Goal: Find specific page/section: Find specific page/section

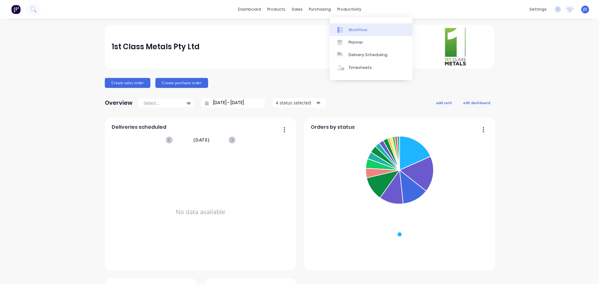
click at [354, 30] on div "Workflow" at bounding box center [357, 30] width 19 height 6
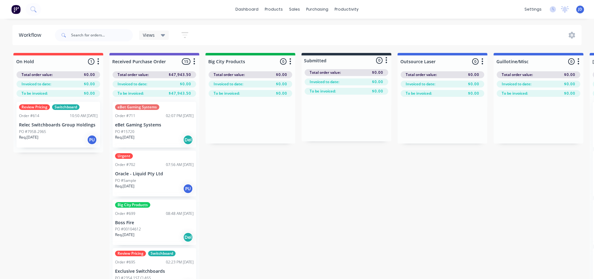
drag, startPoint x: 342, startPoint y: 205, endPoint x: 343, endPoint y: 210, distance: 5.1
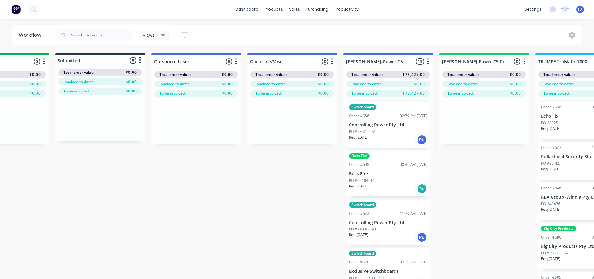
drag, startPoint x: 344, startPoint y: 211, endPoint x: 402, endPoint y: 211, distance: 58.6
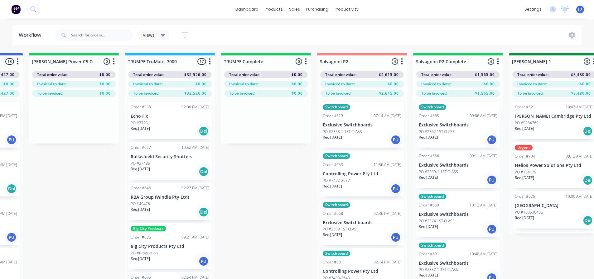
drag, startPoint x: 422, startPoint y: 218, endPoint x: 441, endPoint y: 215, distance: 19.3
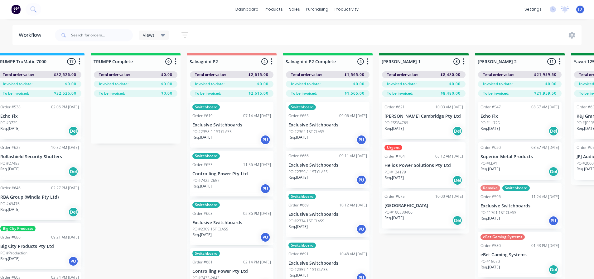
drag, startPoint x: 246, startPoint y: 216, endPoint x: 274, endPoint y: 209, distance: 28.5
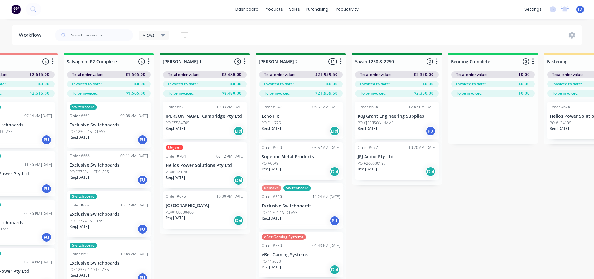
scroll to position [0, 1030]
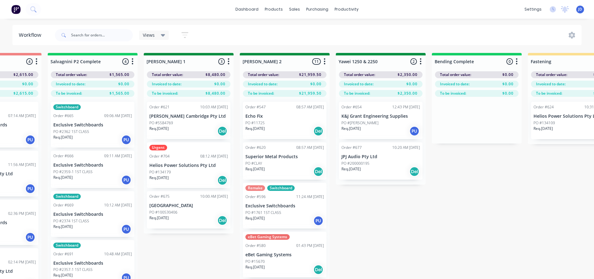
drag, startPoint x: 421, startPoint y: 273, endPoint x: 386, endPoint y: 242, distance: 46.4
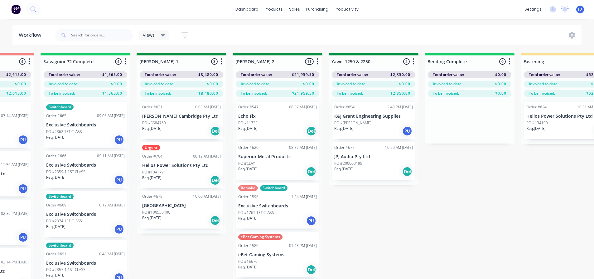
click at [90, 129] on div "PO #2362 1ST CLASS" at bounding box center [85, 132] width 79 height 6
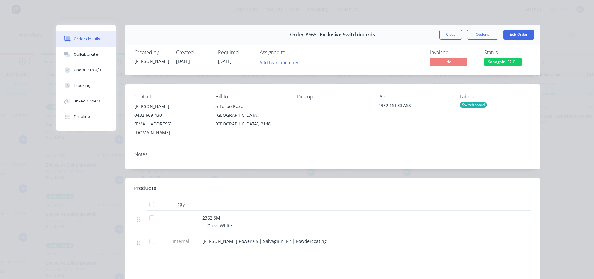
click at [503, 65] on span "Salvagnini P2 C..." at bounding box center [502, 62] width 37 height 8
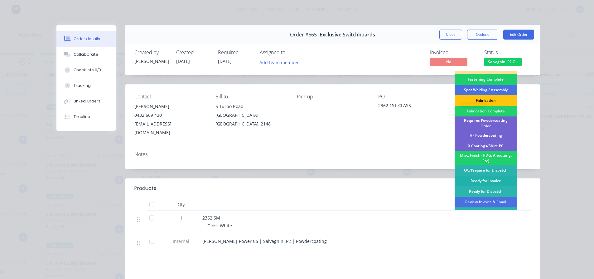
scroll to position [182, 0]
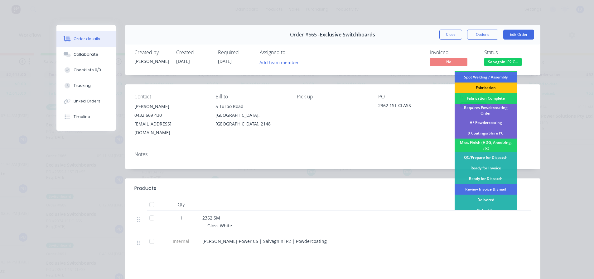
click at [498, 106] on div "Requires Powdercoating Order" at bounding box center [486, 111] width 62 height 14
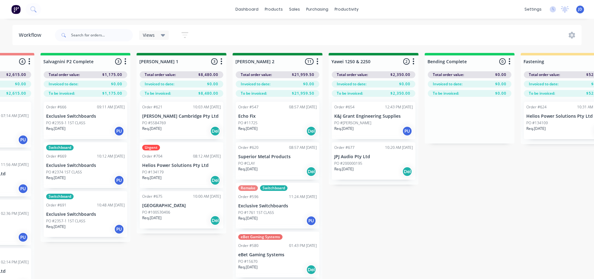
click at [90, 211] on div "Switchboard Order #691 10:48 AM [DATE] Exclusive Switchboards PO #2357-1 1ST CL…" at bounding box center [86, 215] width 84 height 46
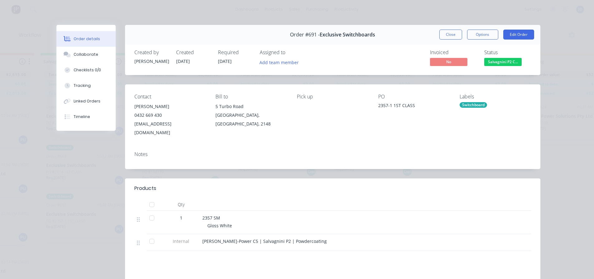
click at [493, 63] on span "Salvagnini P2 C..." at bounding box center [502, 62] width 37 height 8
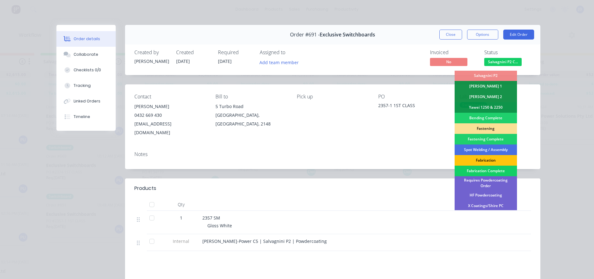
scroll to position [125, 0]
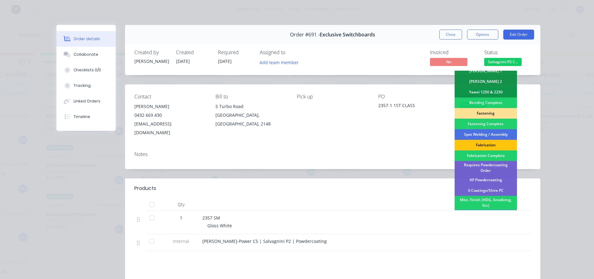
click at [493, 163] on div "Requires Powdercoating Order" at bounding box center [486, 168] width 62 height 14
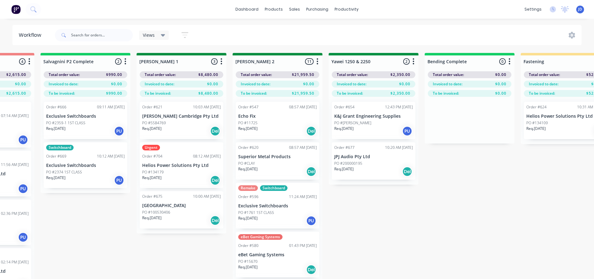
click at [62, 167] on p "Exclusive Switchboards" at bounding box center [85, 165] width 79 height 5
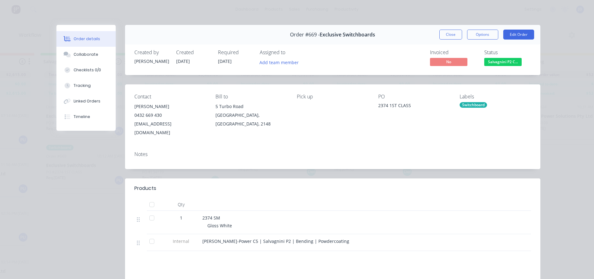
click at [495, 62] on span "Salvagnini P2 C..." at bounding box center [502, 62] width 37 height 8
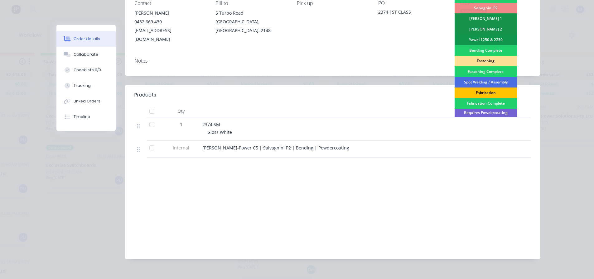
scroll to position [182, 0]
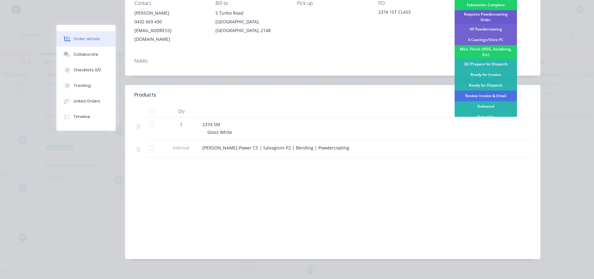
click at [496, 14] on div "Requires Powdercoating Order" at bounding box center [486, 17] width 62 height 14
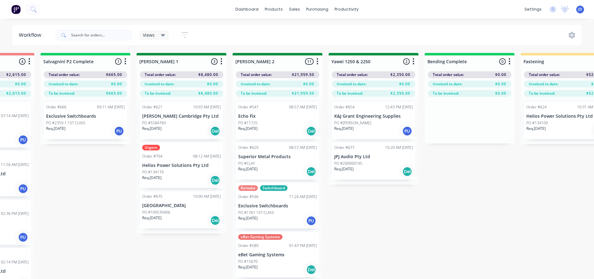
click at [93, 123] on div "PO #2359-1 1ST CLASS" at bounding box center [85, 123] width 79 height 6
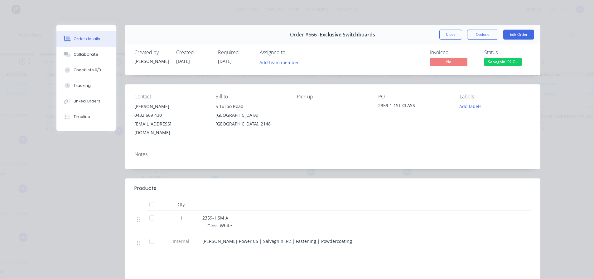
click at [498, 61] on span "Salvagnini P2 C..." at bounding box center [502, 62] width 37 height 8
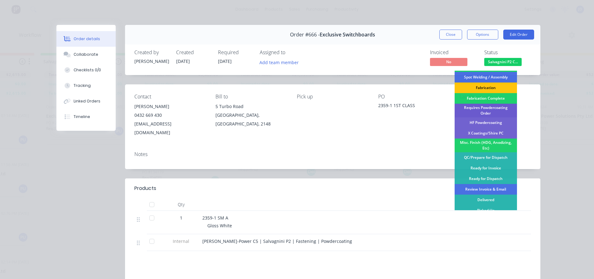
click at [492, 106] on div "Requires Powdercoating Order" at bounding box center [486, 111] width 62 height 14
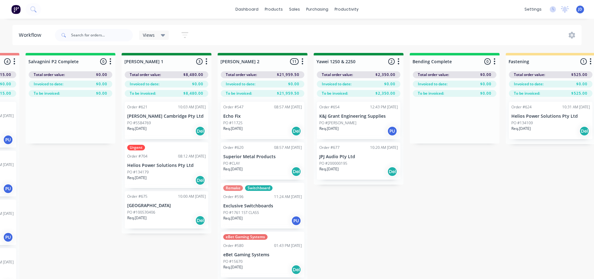
drag, startPoint x: 376, startPoint y: 201, endPoint x: 374, endPoint y: 197, distance: 4.3
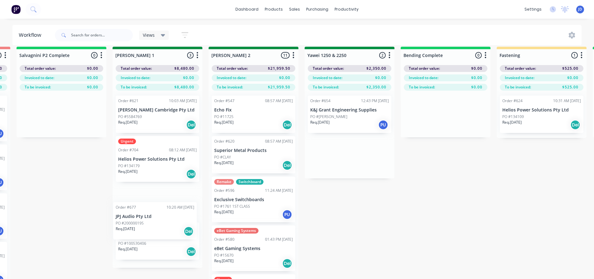
drag, startPoint x: 346, startPoint y: 160, endPoint x: 150, endPoint y: 222, distance: 206.1
click at [149, 222] on div "On Hold 1 Status colour #FF4949 hex #FF4949 Save Cancel Notifications Email SMS…" at bounding box center [367, 171] width 2850 height 249
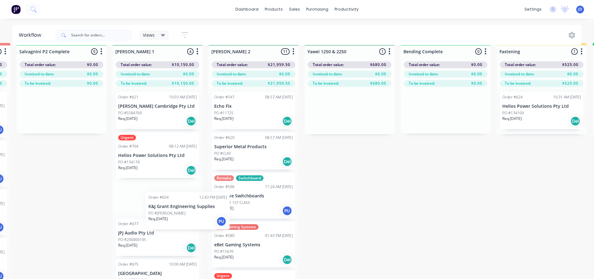
drag, startPoint x: 333, startPoint y: 121, endPoint x: 153, endPoint y: 228, distance: 209.2
click at [154, 228] on div "On Hold 1 Status colour #FF4949 hex #FF4949 Save Cancel Notifications Email SMS…" at bounding box center [367, 167] width 2850 height 249
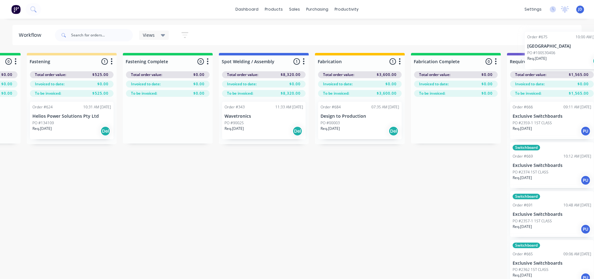
scroll to position [0, 1545]
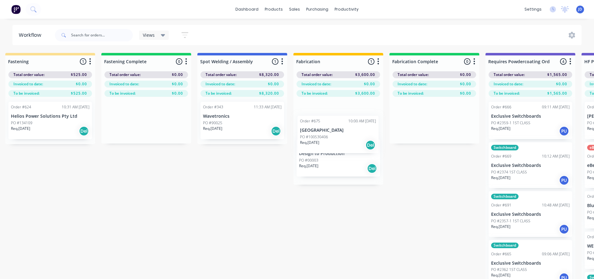
drag, startPoint x: 151, startPoint y: 277, endPoint x: 336, endPoint y: 134, distance: 234.0
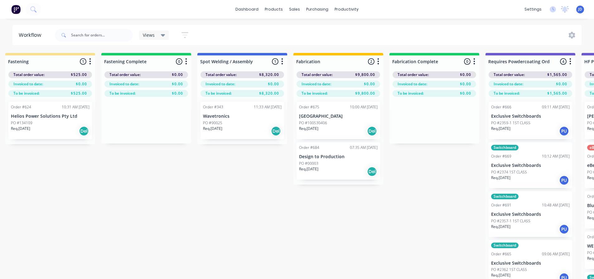
click at [325, 171] on div "Req. [DATE] Del" at bounding box center [338, 172] width 79 height 11
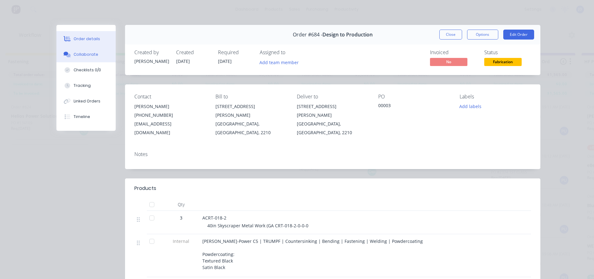
click at [95, 56] on button "Collaborate" at bounding box center [85, 55] width 59 height 16
